Goal: Entertainment & Leisure: Consume media (video, audio)

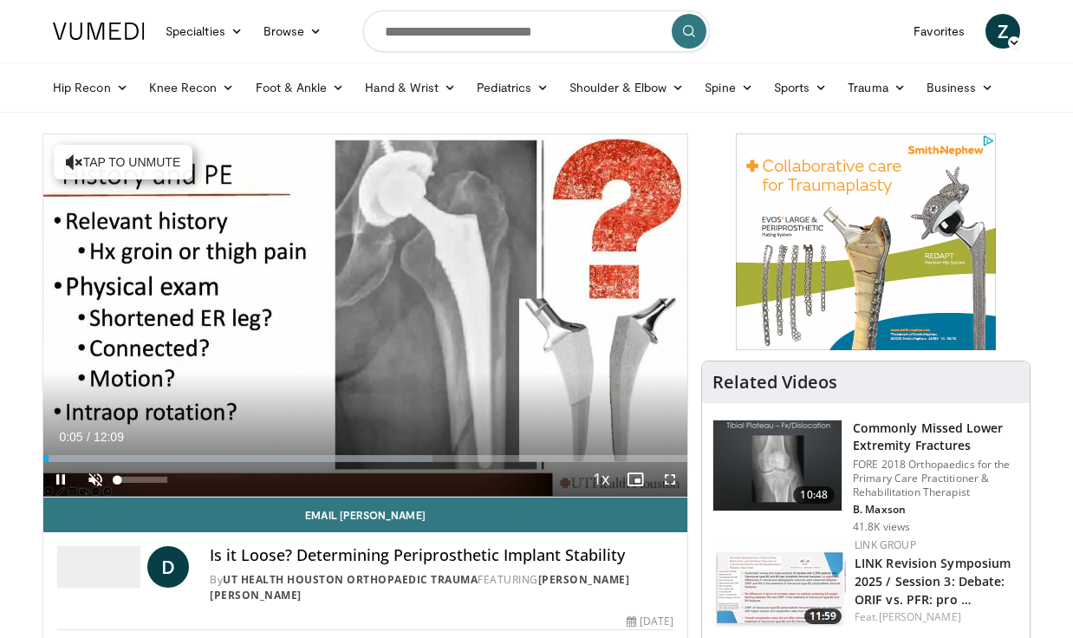
click at [93, 484] on span "Video Player" at bounding box center [95, 479] width 35 height 35
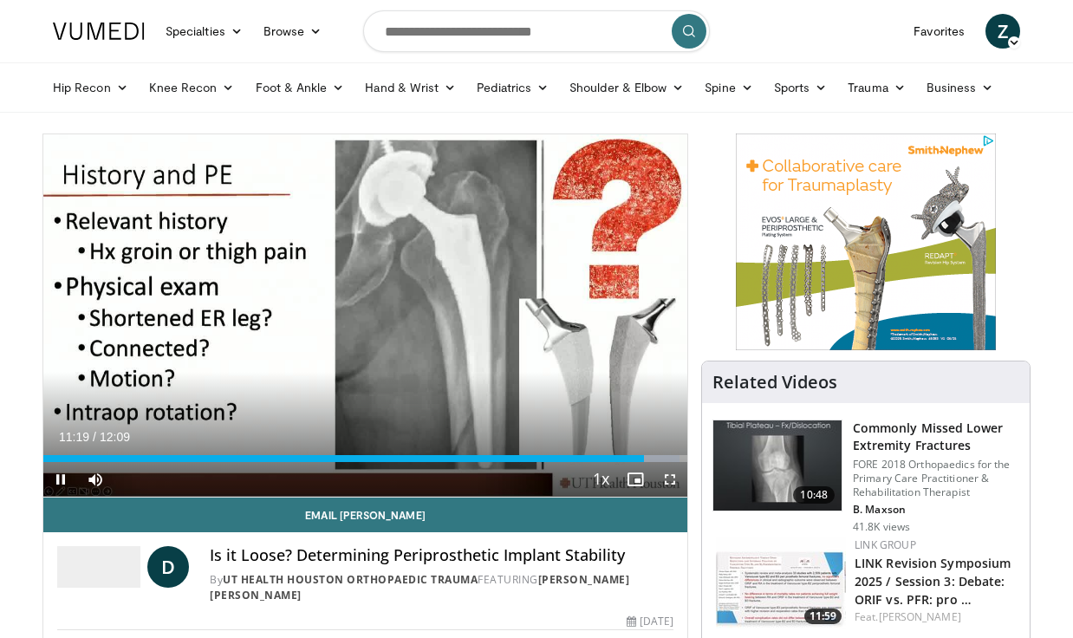
click at [62, 481] on span "Video Player" at bounding box center [60, 479] width 35 height 35
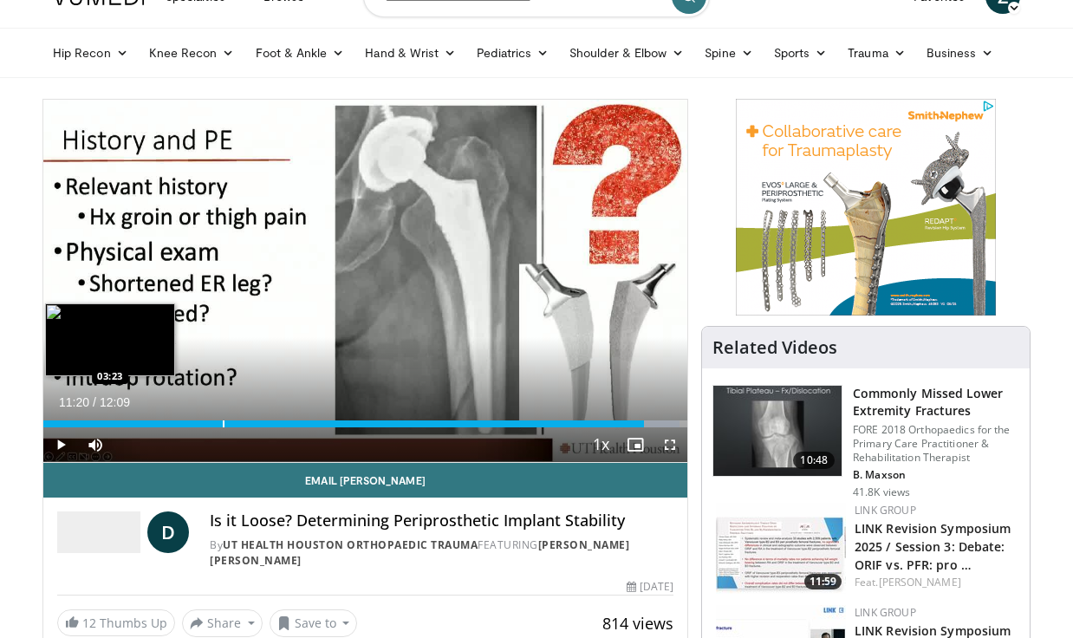
scroll to position [33, 0]
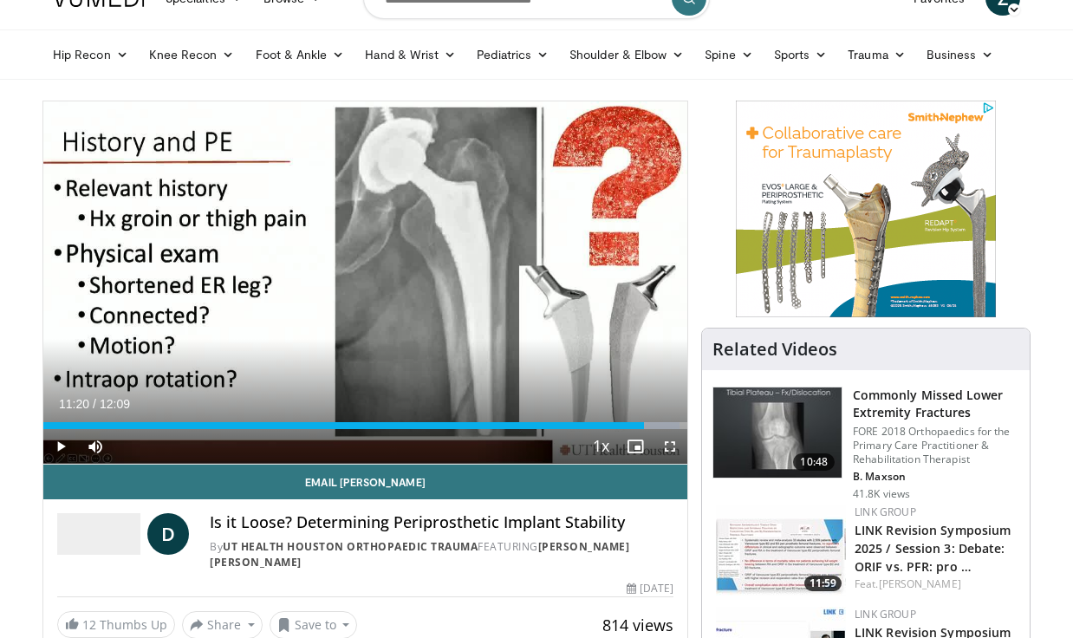
click at [63, 444] on span "Video Player" at bounding box center [60, 446] width 35 height 35
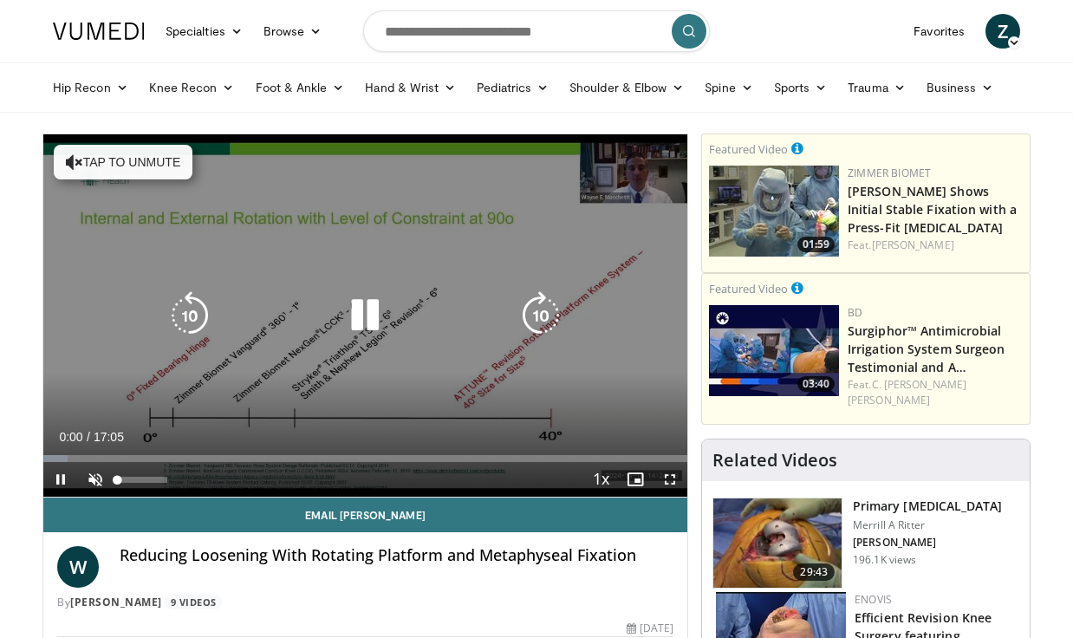
click at [100, 484] on span "Video Player" at bounding box center [95, 479] width 35 height 35
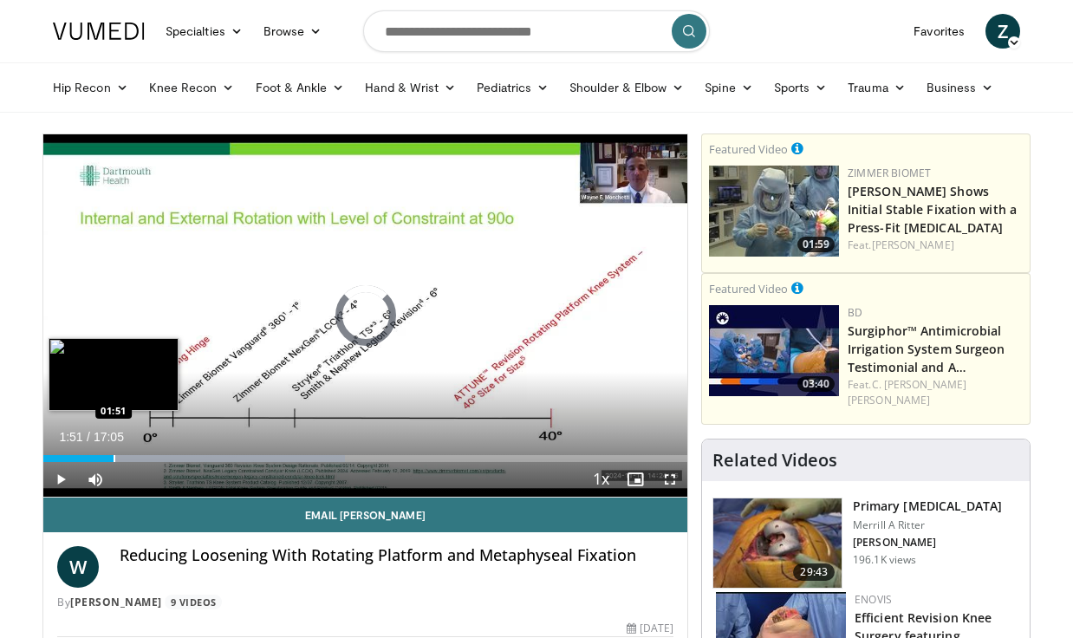
click at [114, 461] on div "Progress Bar" at bounding box center [115, 458] width 2 height 7
click at [101, 461] on div "Progress Bar" at bounding box center [102, 458] width 2 height 7
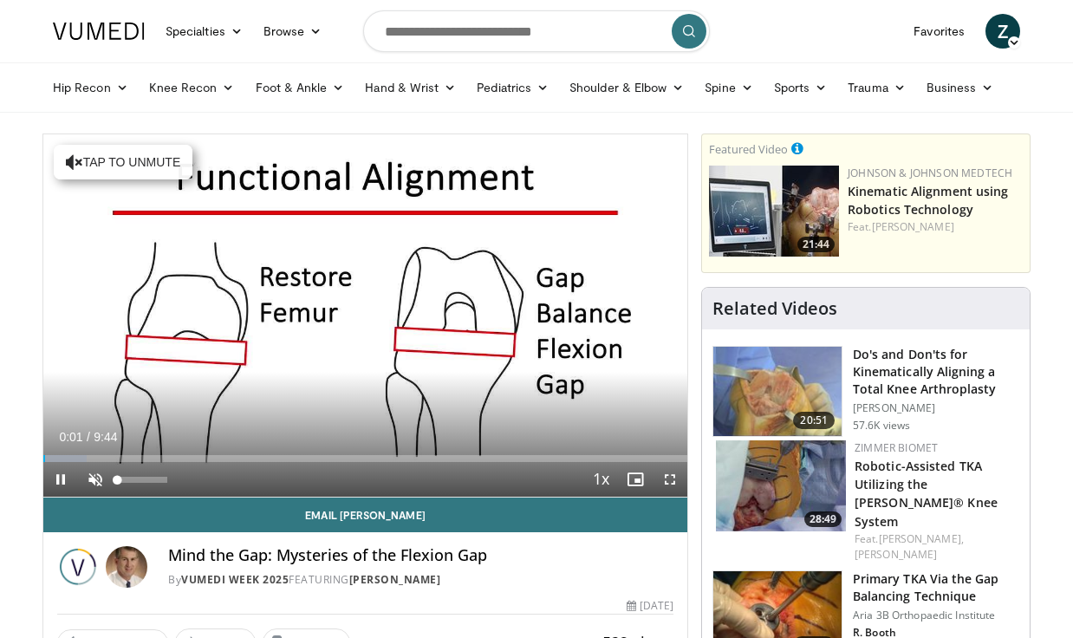
click at [97, 480] on span "Video Player" at bounding box center [95, 479] width 35 height 35
